Goal: Task Accomplishment & Management: Complete application form

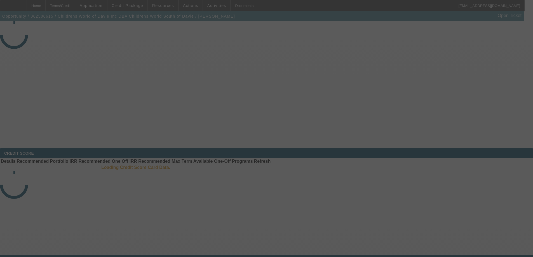
select select "4"
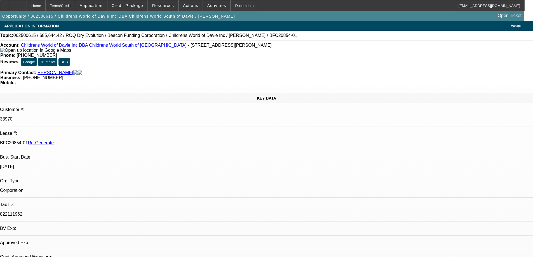
select select "0"
select select "1"
select select "3"
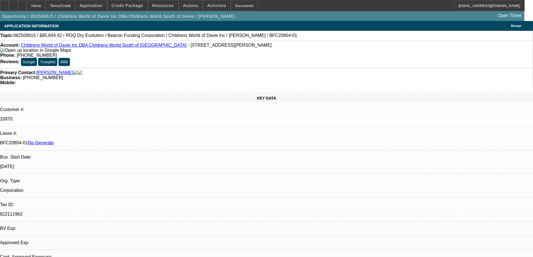
select select "6"
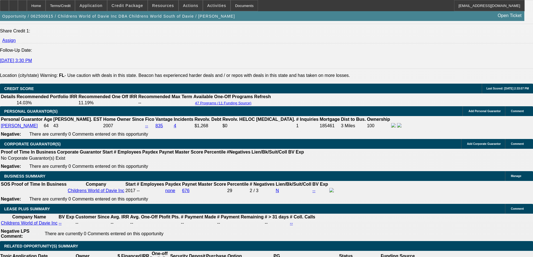
scroll to position [895, 0]
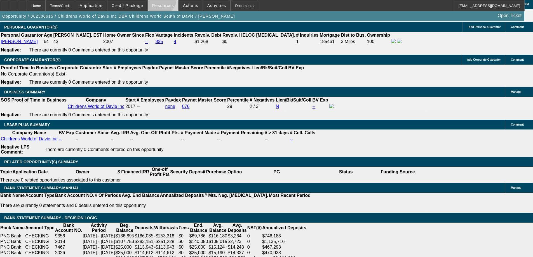
click at [162, 0] on span at bounding box center [163, 5] width 30 height 13
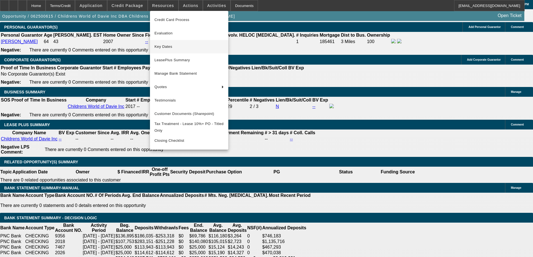
click at [168, 46] on span "Key Dates" at bounding box center [188, 46] width 69 height 7
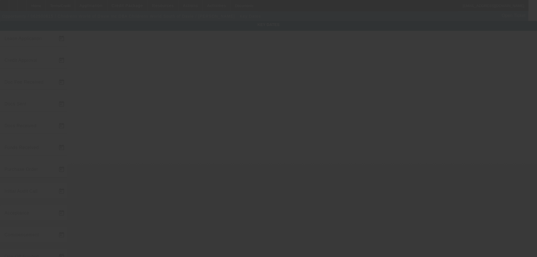
type input "6/25/2025"
type input "7/8/2025"
type input "7/31/2025"
type input "7/11/2025"
type input "7/31/2025"
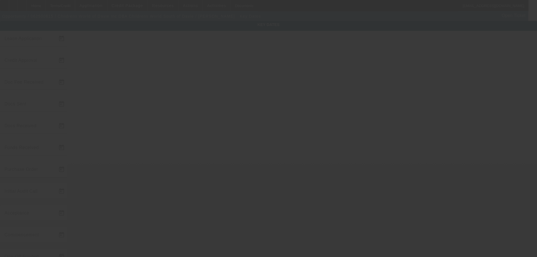
type input "7/31/2025"
type input "8/1/2025"
type input "9/1/2025"
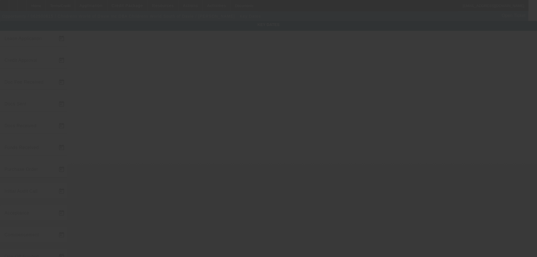
type input "10/1/2025"
type input "8/15/2025"
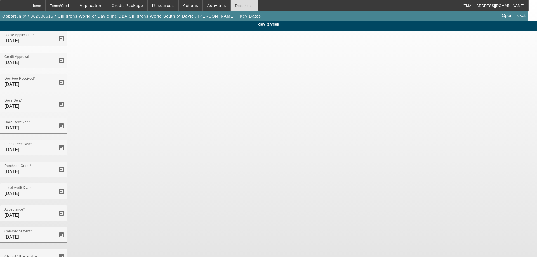
click at [234, 9] on div "Documents" at bounding box center [243, 5] width 27 height 11
click at [46, 7] on div "Home" at bounding box center [36, 5] width 19 height 11
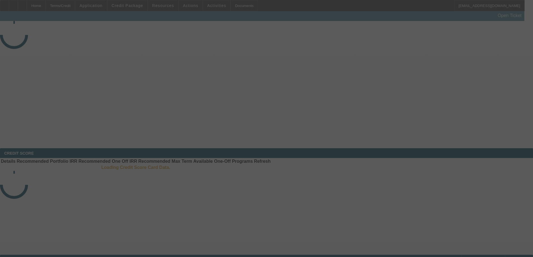
select select "4"
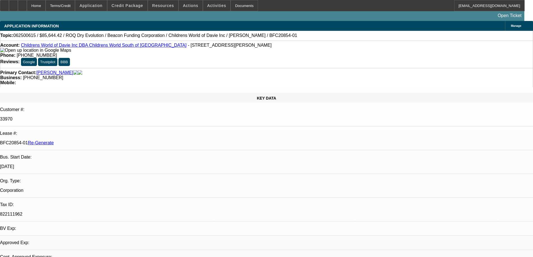
select select "0"
select select "3"
select select "0"
select select "6"
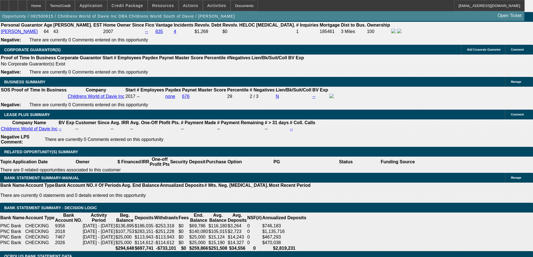
scroll to position [923, 0]
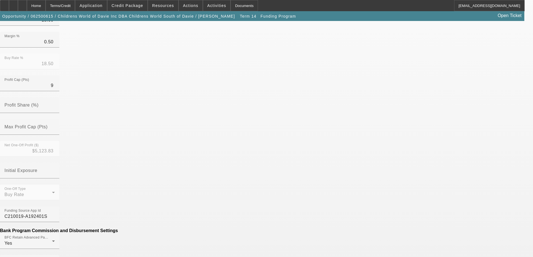
scroll to position [168, 0]
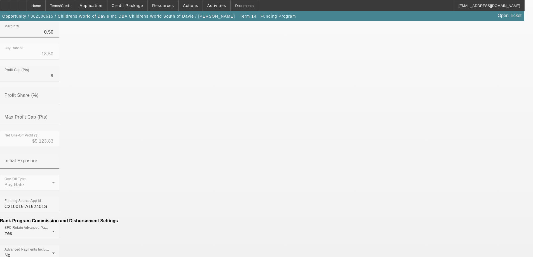
click at [228, 169] on mat-option "No" at bounding box center [225, 173] width 73 height 13
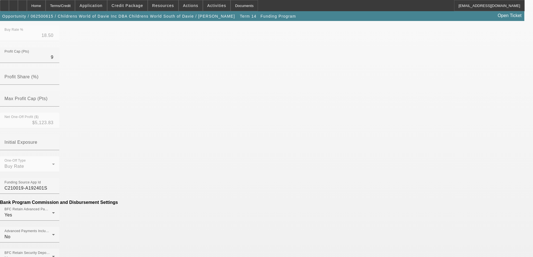
scroll to position [196, 0]
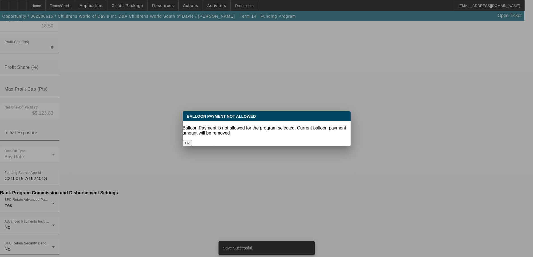
scroll to position [0, 0]
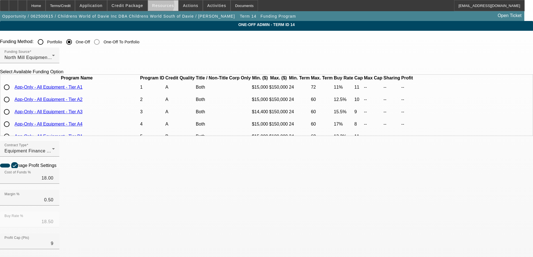
click at [162, 6] on span "Resources" at bounding box center [163, 5] width 22 height 4
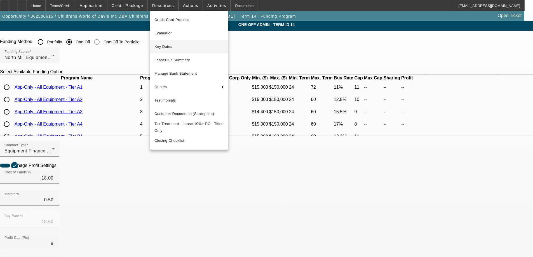
click at [162, 48] on span "Key Dates" at bounding box center [188, 46] width 69 height 7
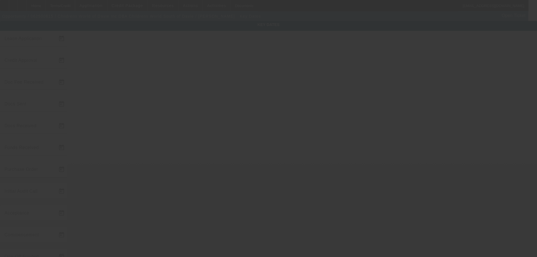
type input "6/25/2025"
type input "[DATE]"
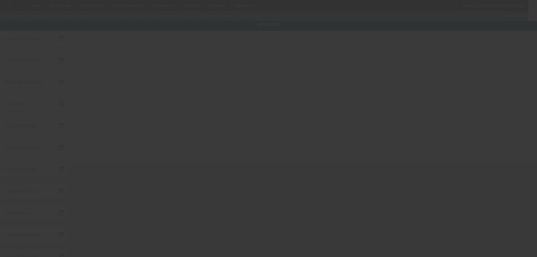
type input "[DATE]"
type input "9/1/2025"
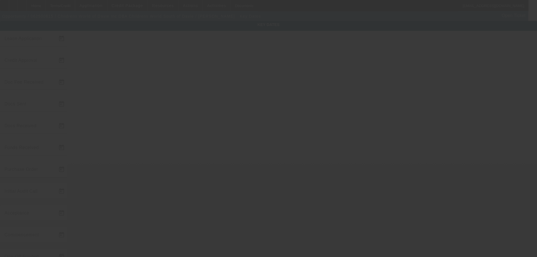
type input "10/1/2025"
type input "8/15/2025"
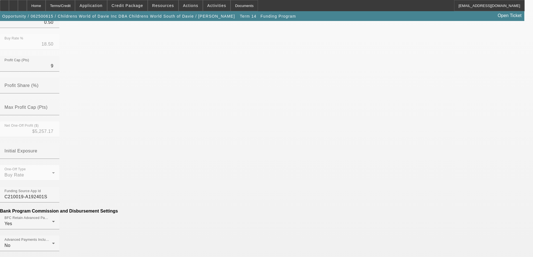
scroll to position [168, 0]
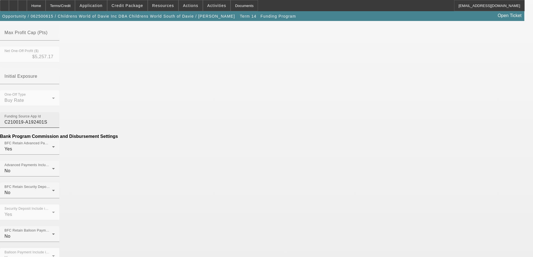
scroll to position [252, 0]
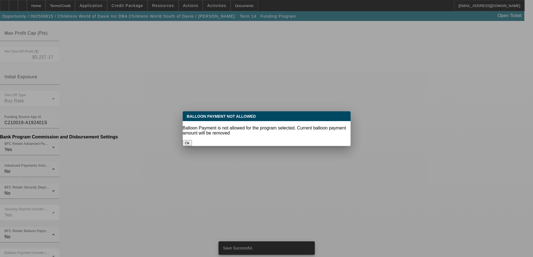
scroll to position [0, 0]
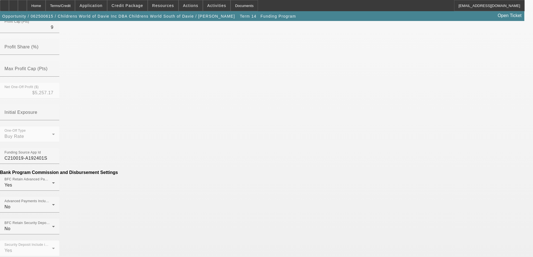
scroll to position [224, 0]
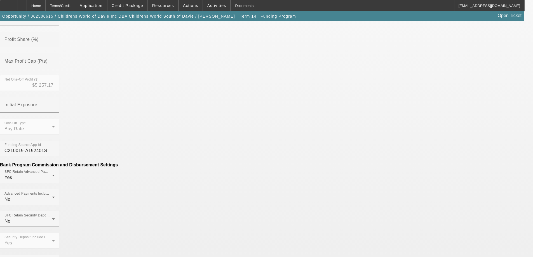
type input "$954.55"
type input "PER DIEM"
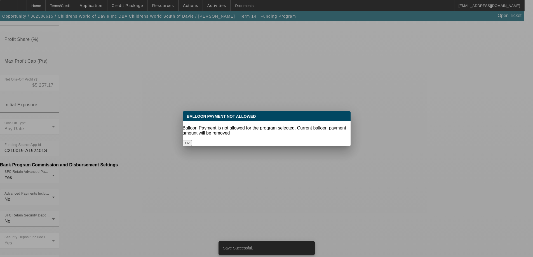
scroll to position [0, 0]
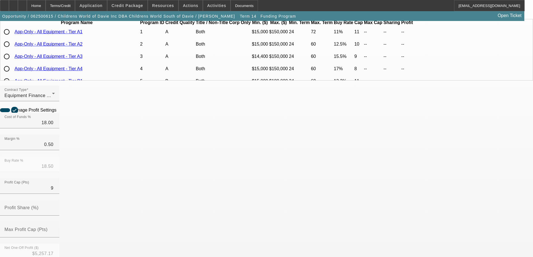
scroll to position [56, 0]
click at [46, 10] on div "Home" at bounding box center [36, 5] width 19 height 11
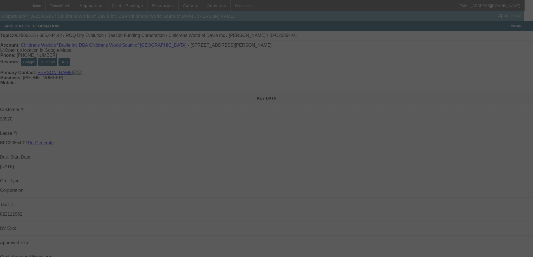
select select "4"
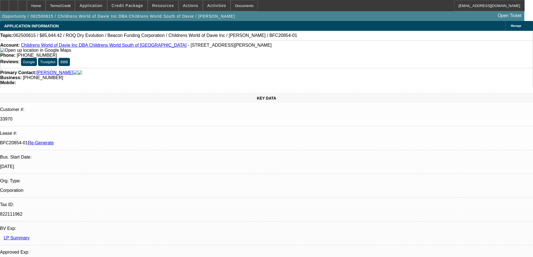
select select "0"
select select "3"
select select "0"
select select "6"
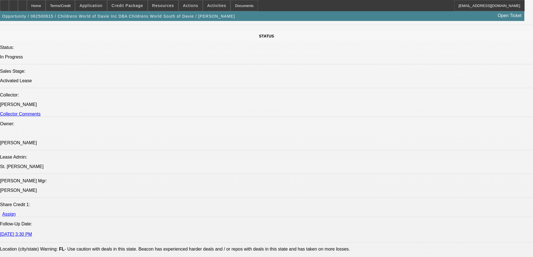
scroll to position [587, 0]
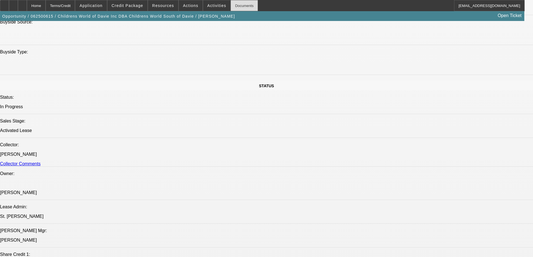
click at [243, 7] on div "Documents" at bounding box center [243, 5] width 27 height 11
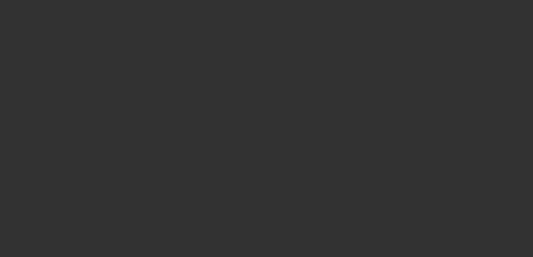
select select "3"
select select "0"
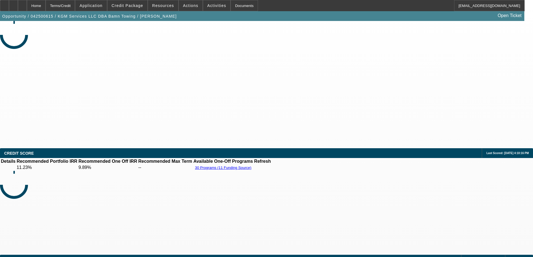
select select "2"
select select "6"
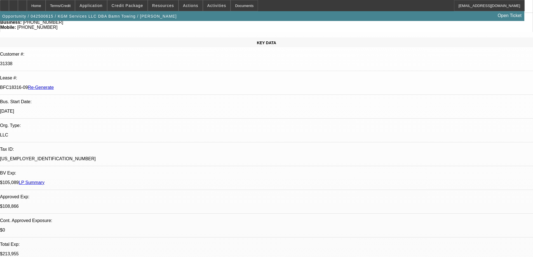
scroll to position [56, 0]
click at [242, 9] on div "Documents" at bounding box center [243, 5] width 27 height 11
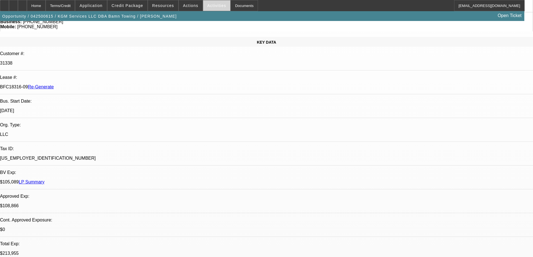
click at [208, 7] on span "Activities" at bounding box center [216, 5] width 19 height 4
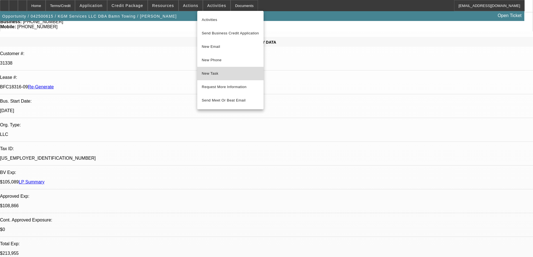
click at [214, 75] on span "New Task" at bounding box center [230, 73] width 57 height 7
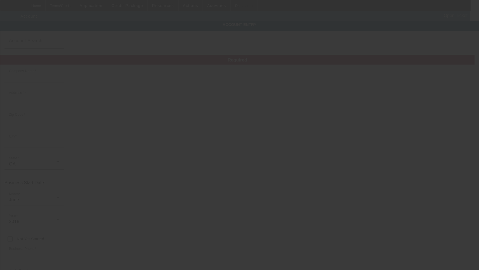
type input "KGM Services LLC"
type input "2932 Aviator Cir"
type input "30039"
type input "Snellville"
type input "[PHONE_NUMBER]"
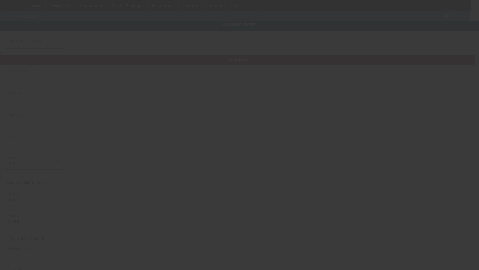
type input "Bamn Towing"
type input "herik.martinez@outlook.com"
type input "Gwinett"
type input "[US_EMPLOYER_IDENTIFICATION_NUMBER]"
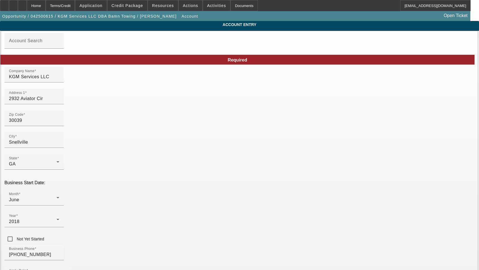
type input "4/23/2025"
click at [59, 101] on input "2932 Aviator Cir" at bounding box center [34, 98] width 50 height 7
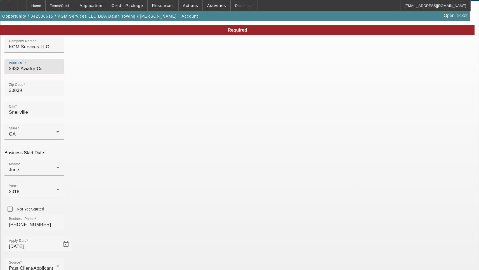
scroll to position [60, 0]
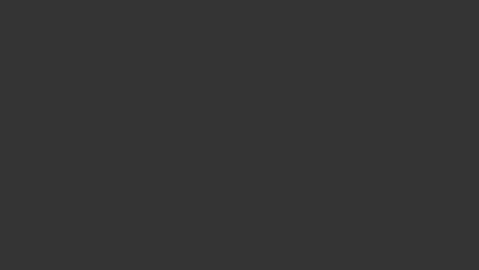
select select "3"
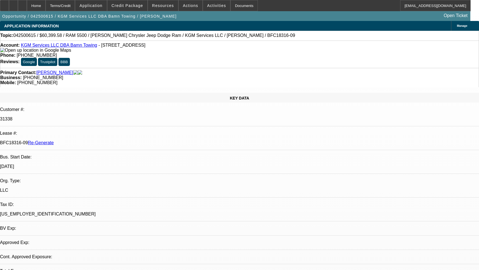
select select "0"
select select "2"
select select "0"
select select "6"
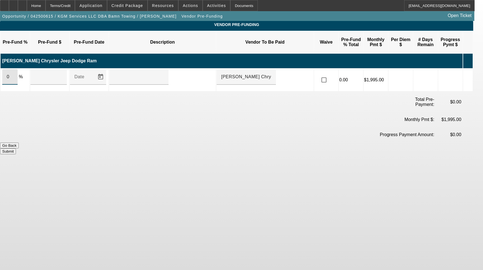
click at [13, 74] on input "0" at bounding box center [10, 77] width 6 height 7
type input "100"
type input "$108,865.58"
type input "Upon execution of this agreement"
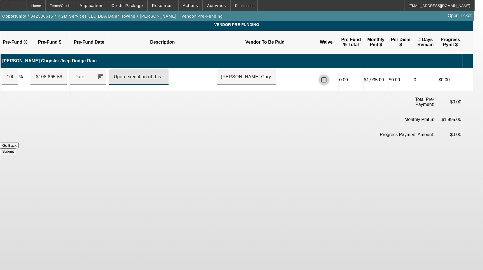
click at [330, 74] on input "checkbox" at bounding box center [324, 79] width 11 height 11
checkbox input "true"
click at [16, 148] on button "Submit" at bounding box center [8, 151] width 16 height 6
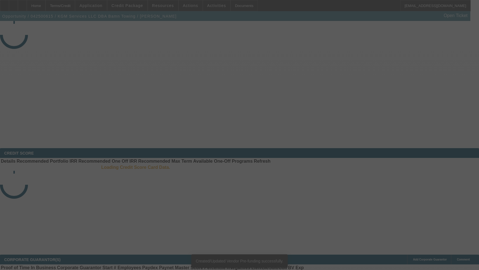
select select "3"
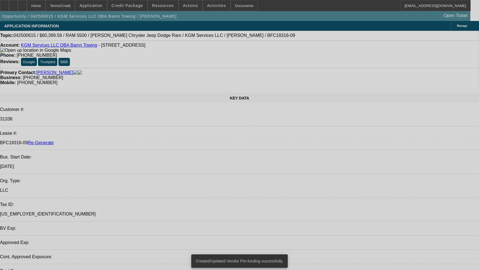
select select "0"
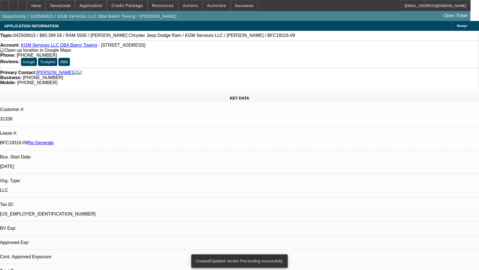
select select "0"
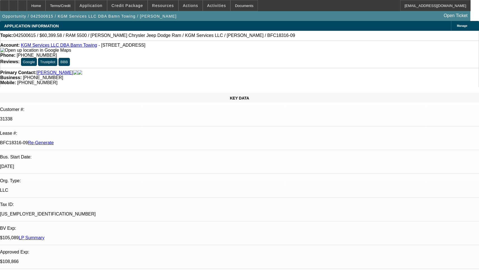
select select "1"
select select "2"
select select "6"
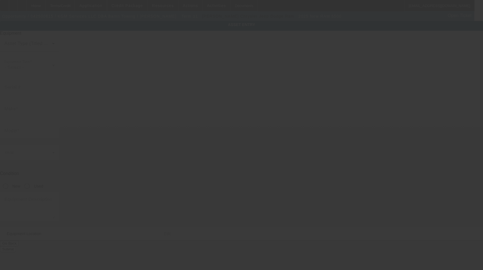
type input "[US_VEHICLE_IDENTIFICATION_NUMBER]"
type input "Ram"
type input "5500"
radio input "true"
type textarea "With:"
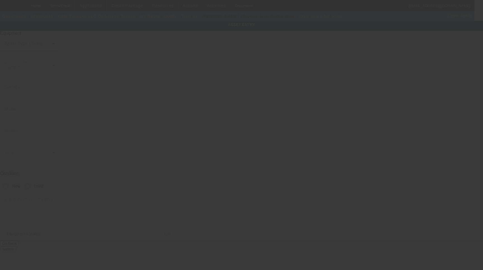
type input "2932 Aviator Cir"
type input "Snellville"
type input "30039"
type input "Gwinett"
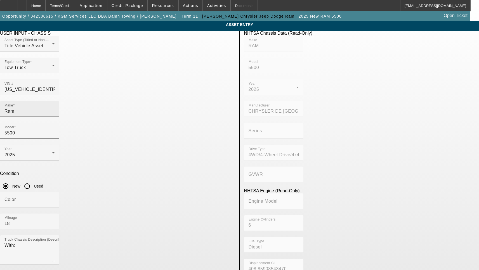
click at [55, 108] on input "Ram" at bounding box center [29, 111] width 50 height 7
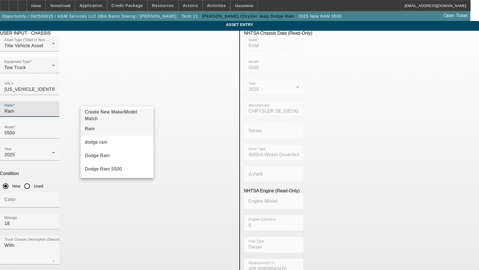
click at [97, 128] on mat-option "Ram" at bounding box center [117, 128] width 73 height 13
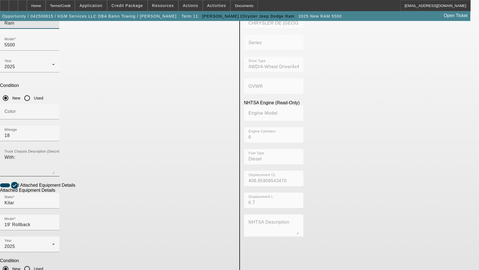
scroll to position [90, 0]
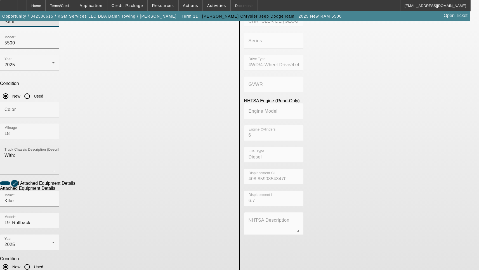
click at [55, 198] on input "Kilar" at bounding box center [29, 201] width 50 height 7
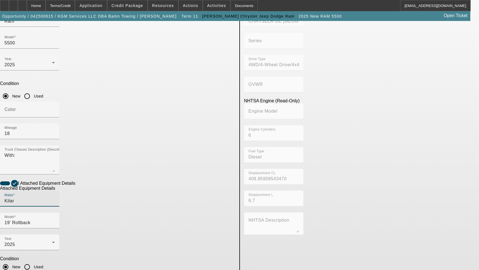
click at [55, 198] on input "Kilar" at bounding box center [29, 201] width 50 height 7
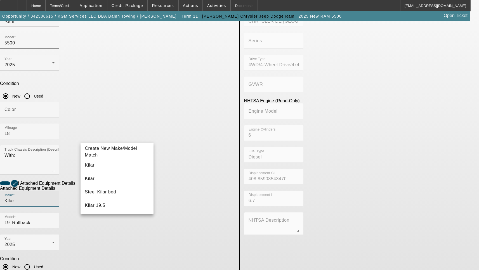
click at [55, 198] on input "Kilar" at bounding box center [29, 201] width 50 height 7
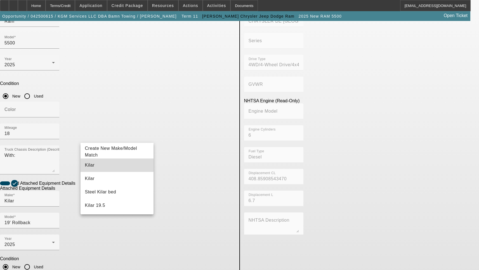
click at [98, 162] on mat-option "Kilar" at bounding box center [117, 165] width 73 height 13
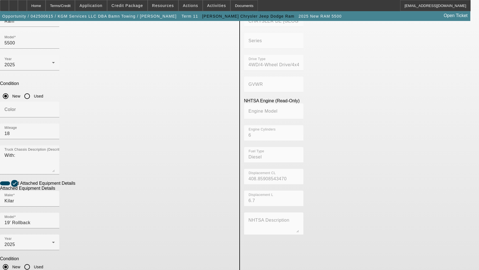
checkbox input "true"
type textarea "Includes all options, attachments and accessories"
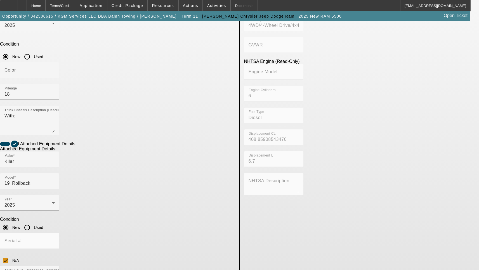
scroll to position [202, 0]
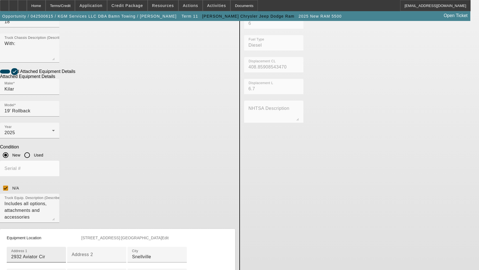
click at [62, 254] on input "2932 Aviator Cir" at bounding box center [36, 257] width 50 height 7
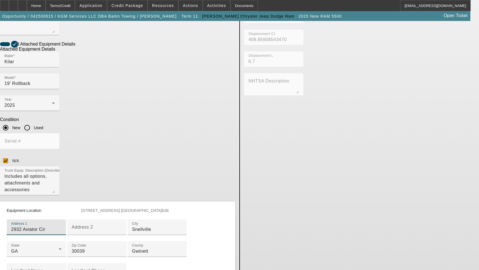
scroll to position [281, 0]
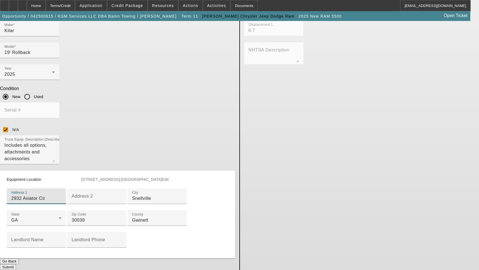
click at [16, 264] on button "Submit" at bounding box center [8, 267] width 16 height 6
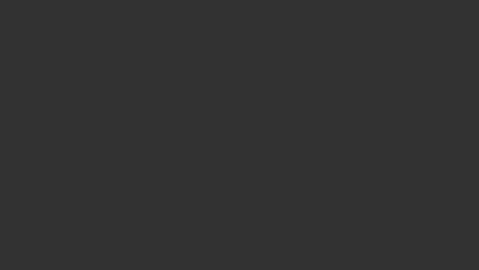
select select "3"
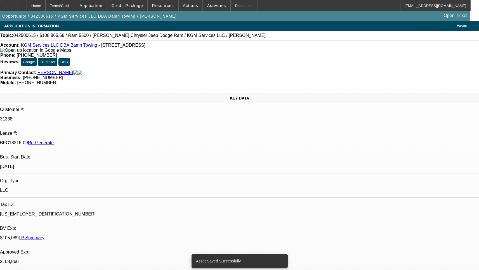
select select "0"
select select "2"
select select "0"
select select "6"
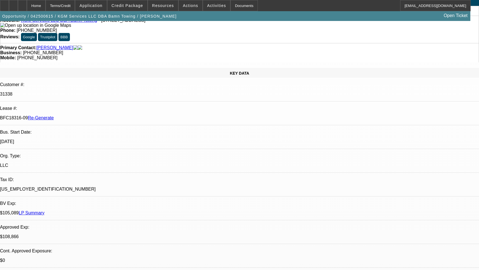
scroll to position [56, 0]
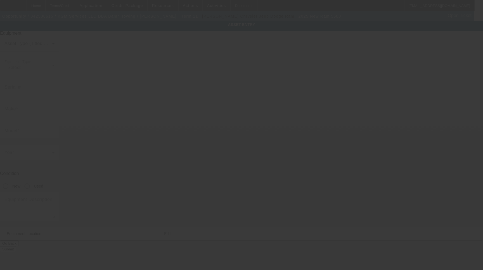
type input "[US_VEHICLE_IDENTIFICATION_NUMBER]"
type input "Ram"
type input "5500"
radio input "true"
type textarea "With:"
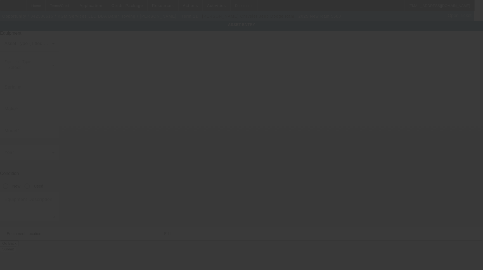
type input "2932 Aviator Cir"
type input "Snellville"
type input "30039"
type input "Gwinett"
